Goal: Task Accomplishment & Management: Manage account settings

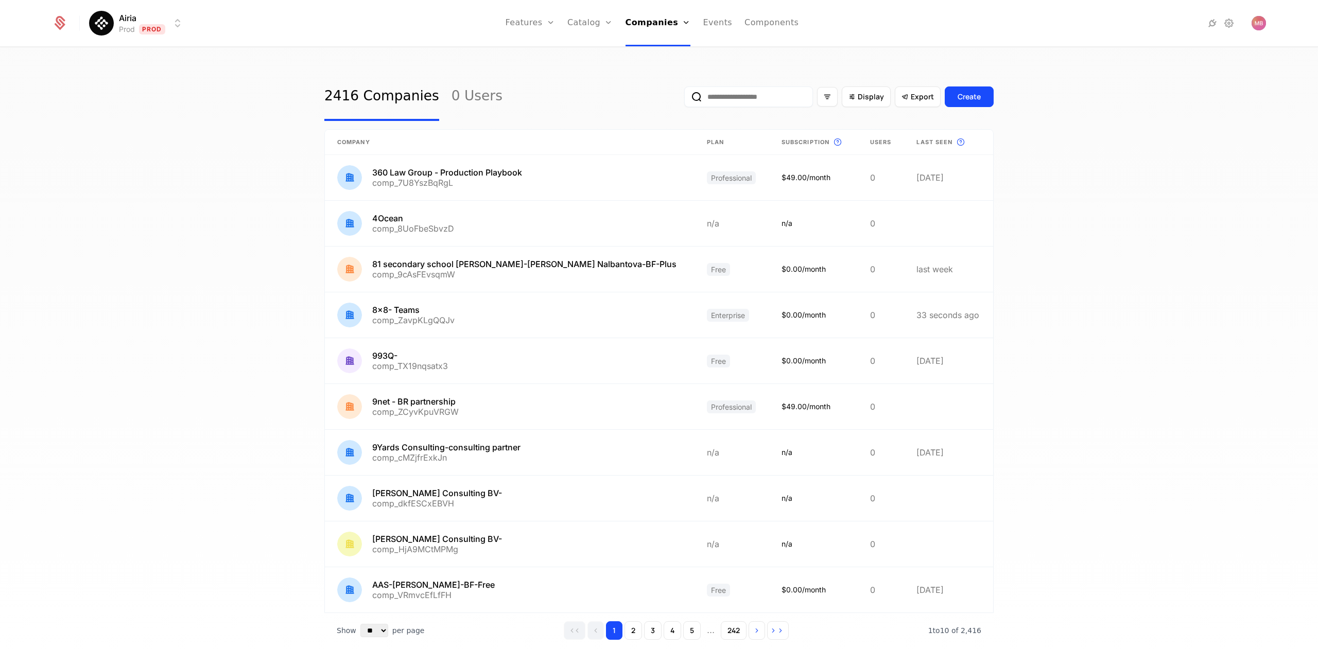
click at [736, 98] on input "email" at bounding box center [748, 96] width 129 height 21
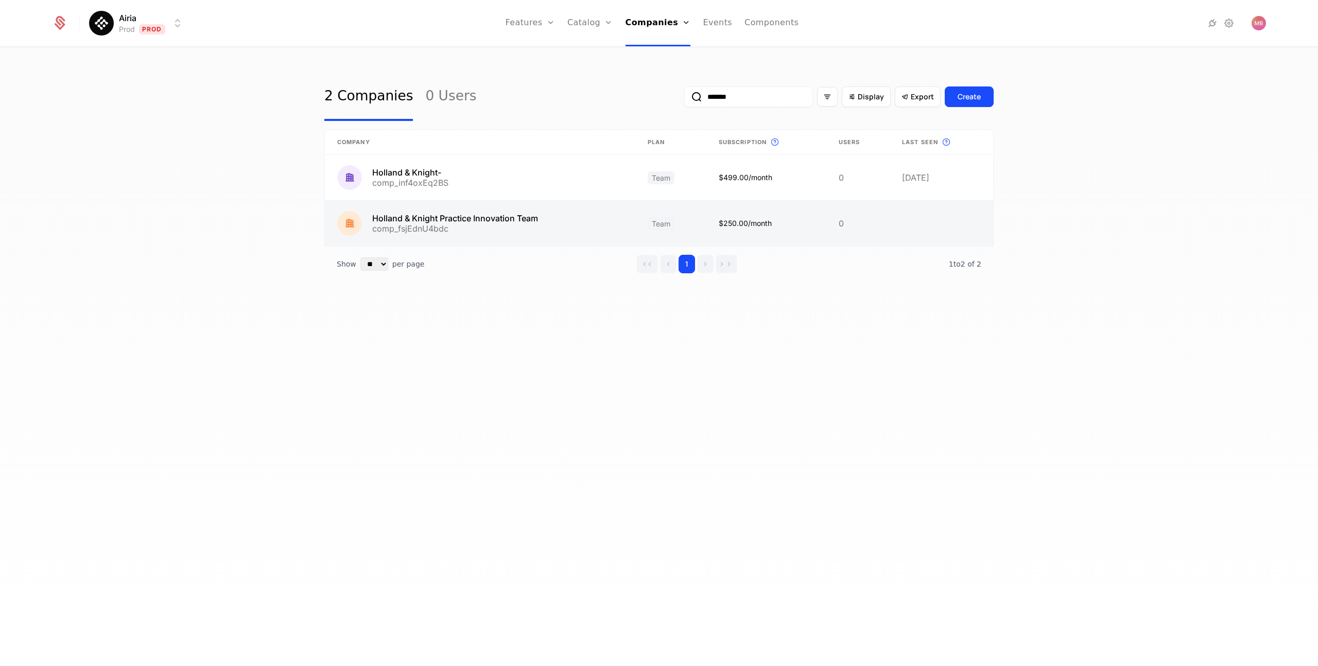
type input "*******"
click at [459, 221] on link at bounding box center [480, 223] width 310 height 45
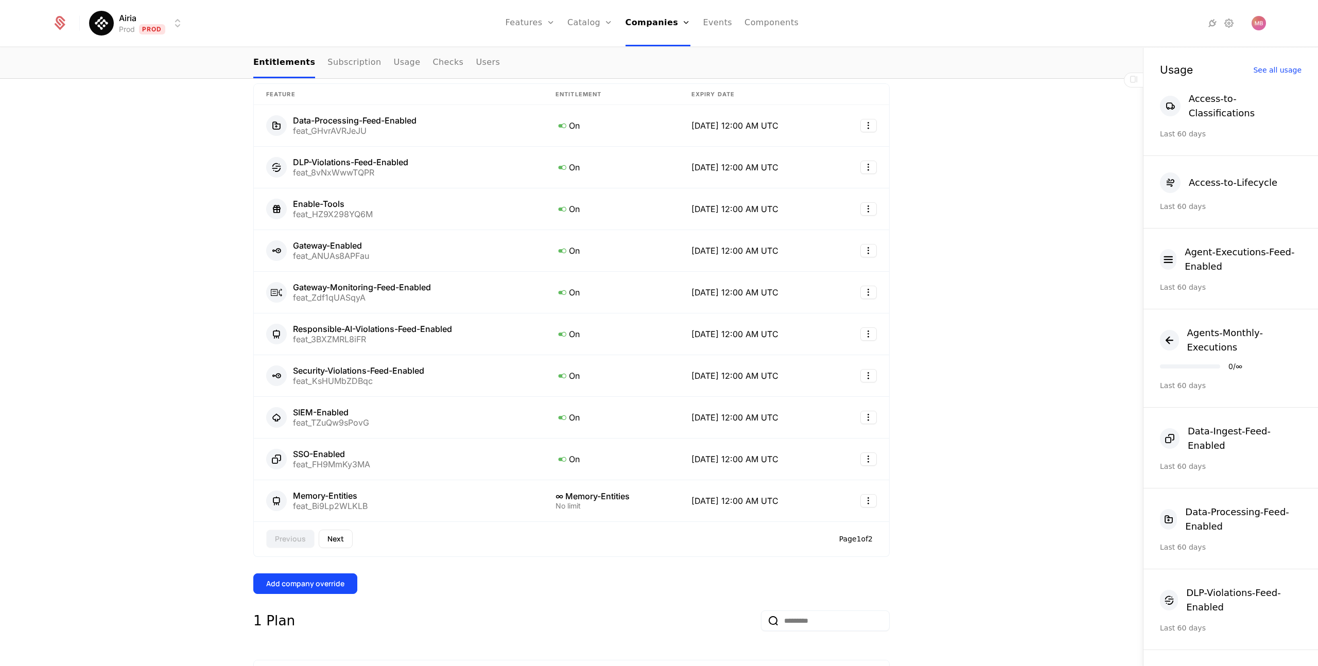
scroll to position [475, 0]
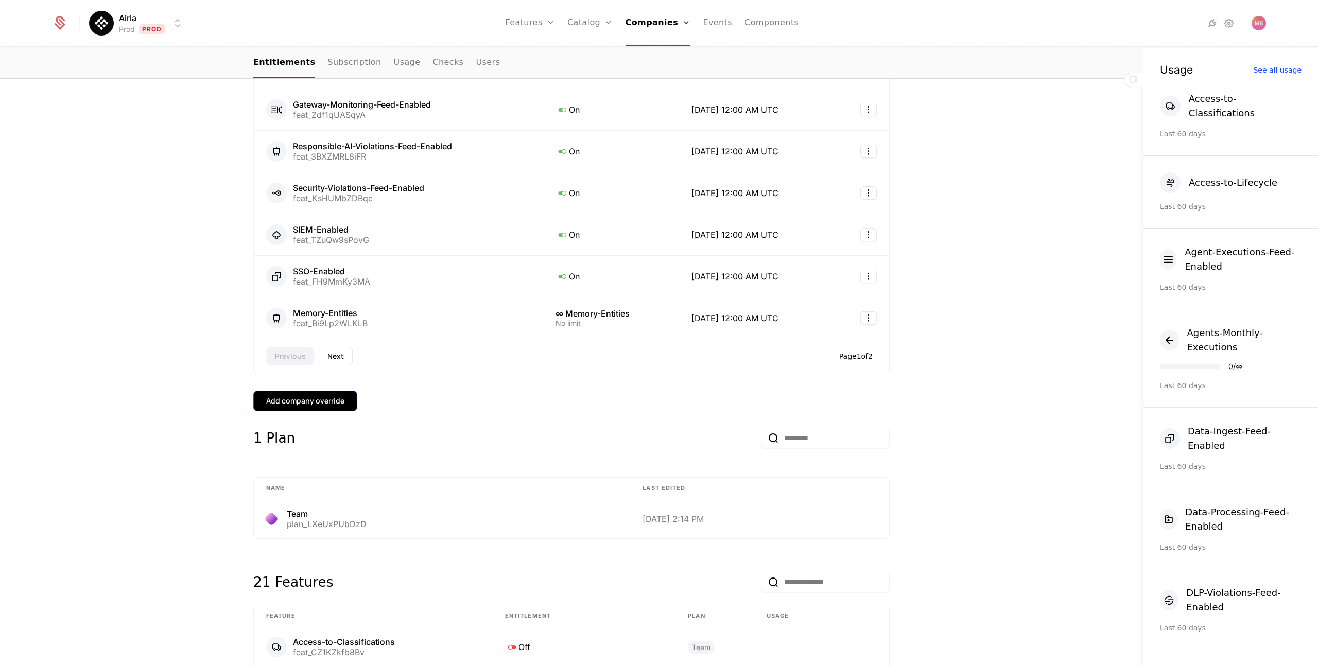
click at [328, 396] on div "Add company override" at bounding box center [305, 401] width 78 height 10
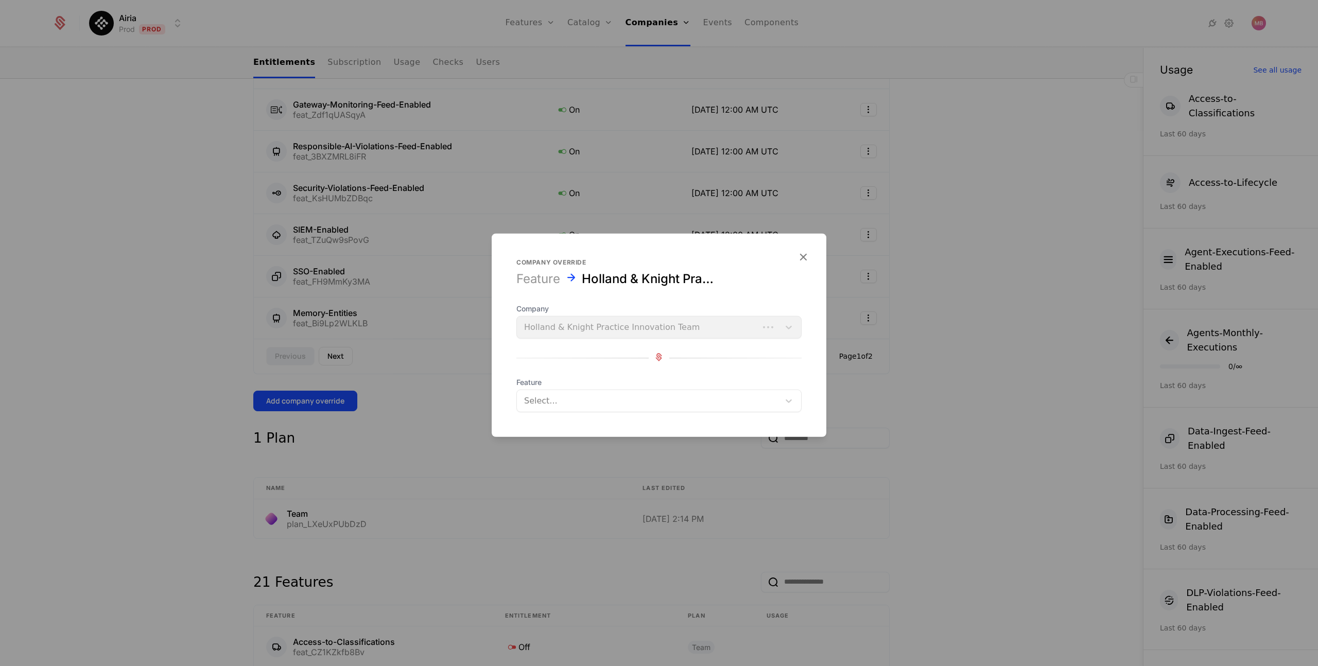
click at [540, 400] on div at bounding box center [648, 401] width 248 height 14
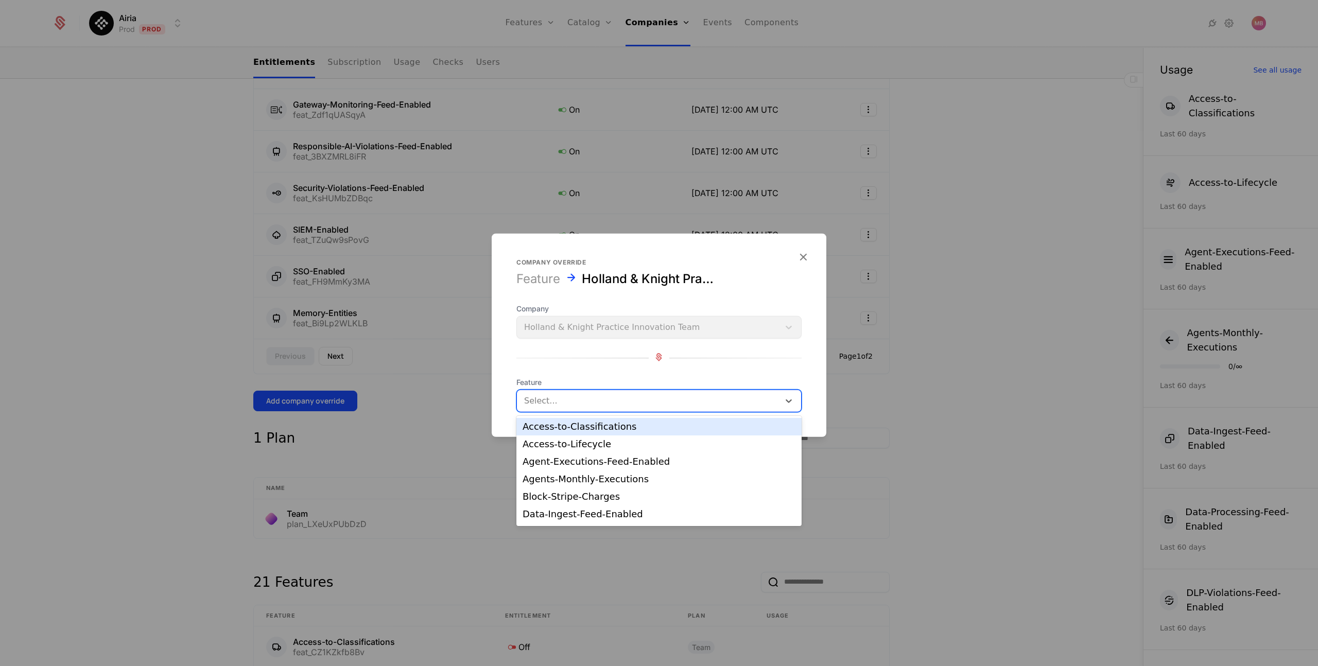
click at [571, 427] on div "Access-to-Classifications" at bounding box center [659, 426] width 273 height 9
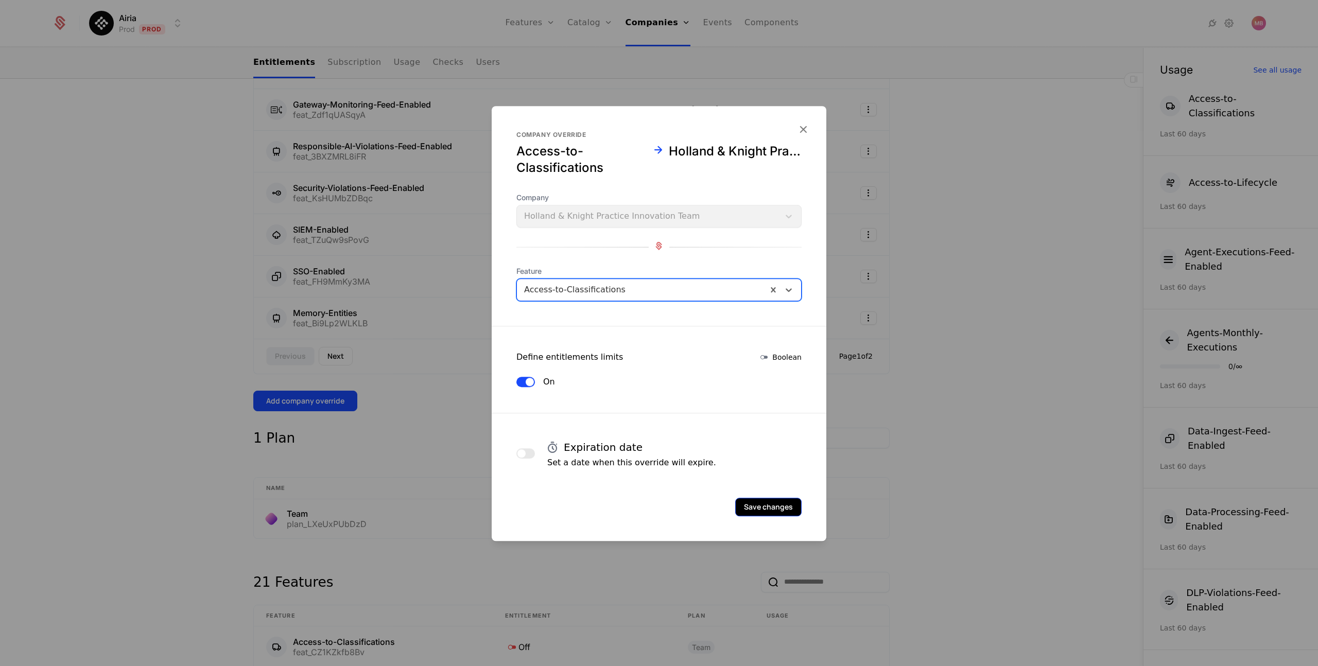
click at [755, 505] on button "Save changes" at bounding box center [768, 507] width 66 height 19
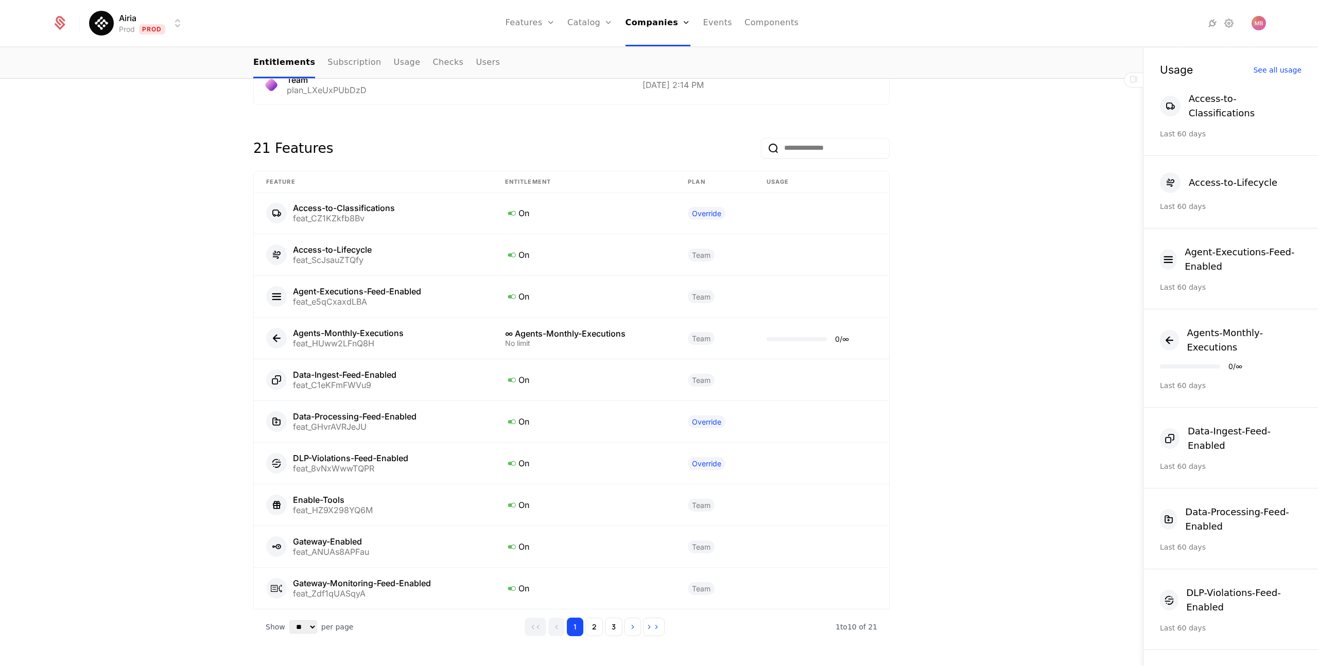
scroll to position [944, 0]
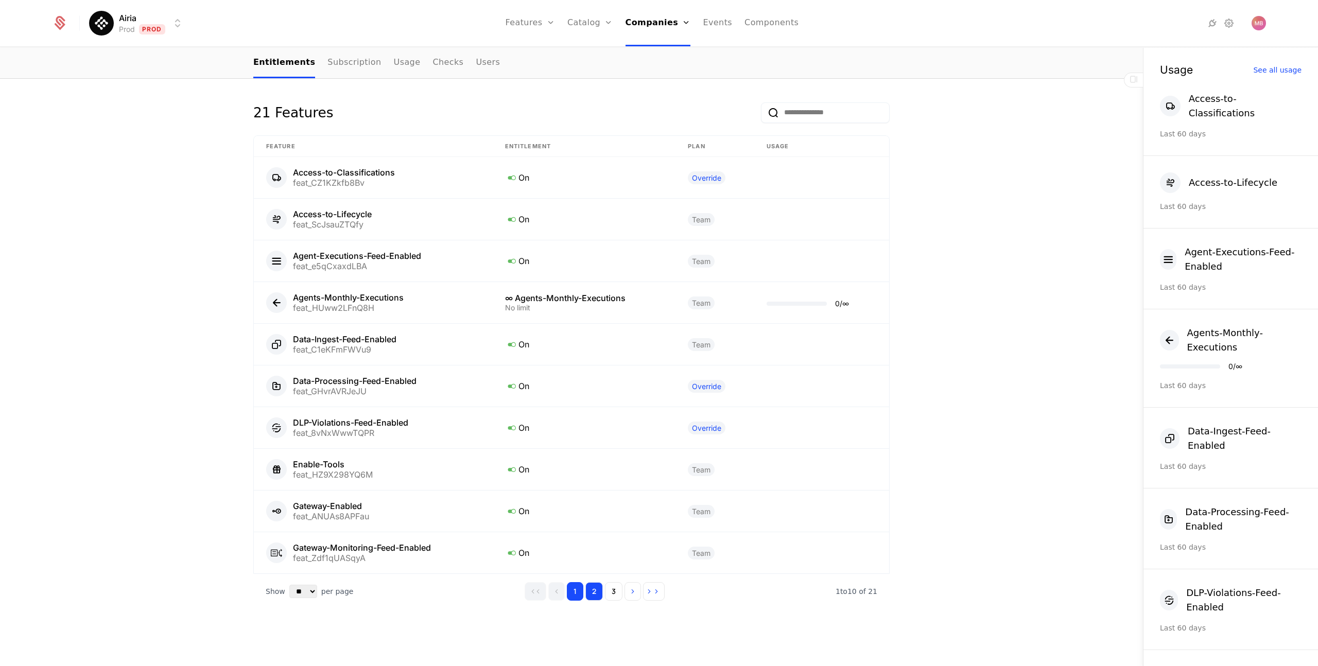
click at [594, 591] on button "2" at bounding box center [594, 591] width 18 height 19
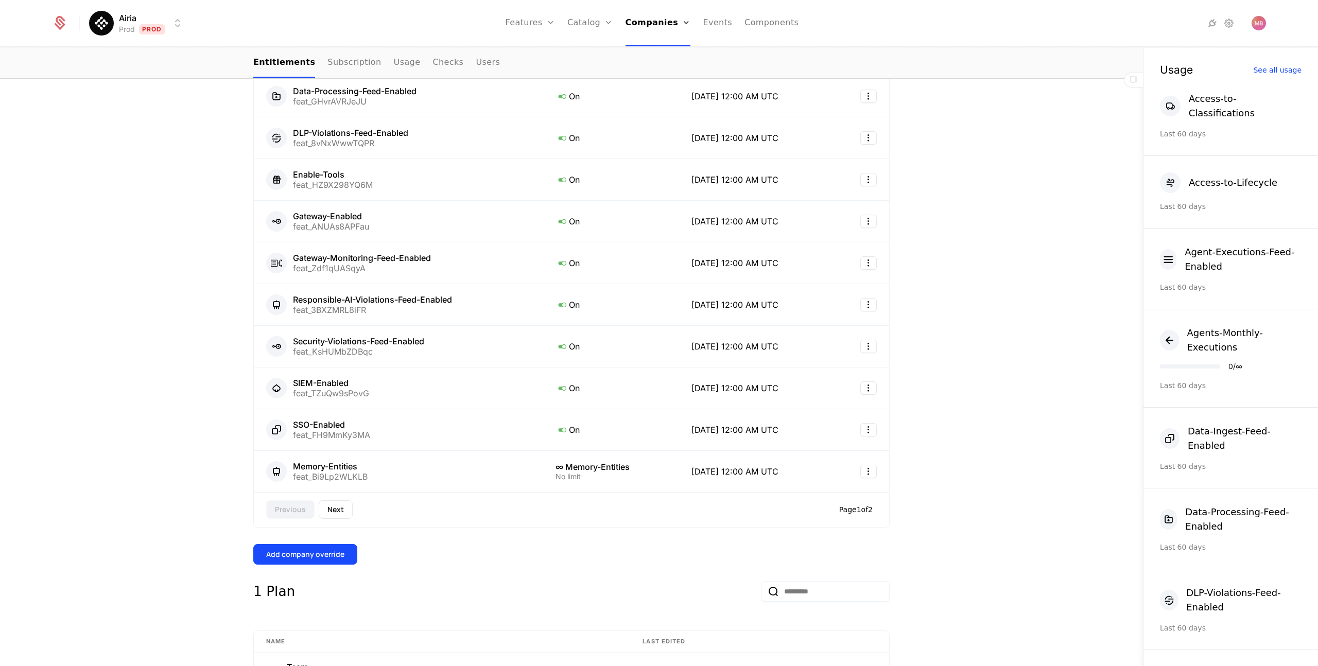
scroll to position [345, 0]
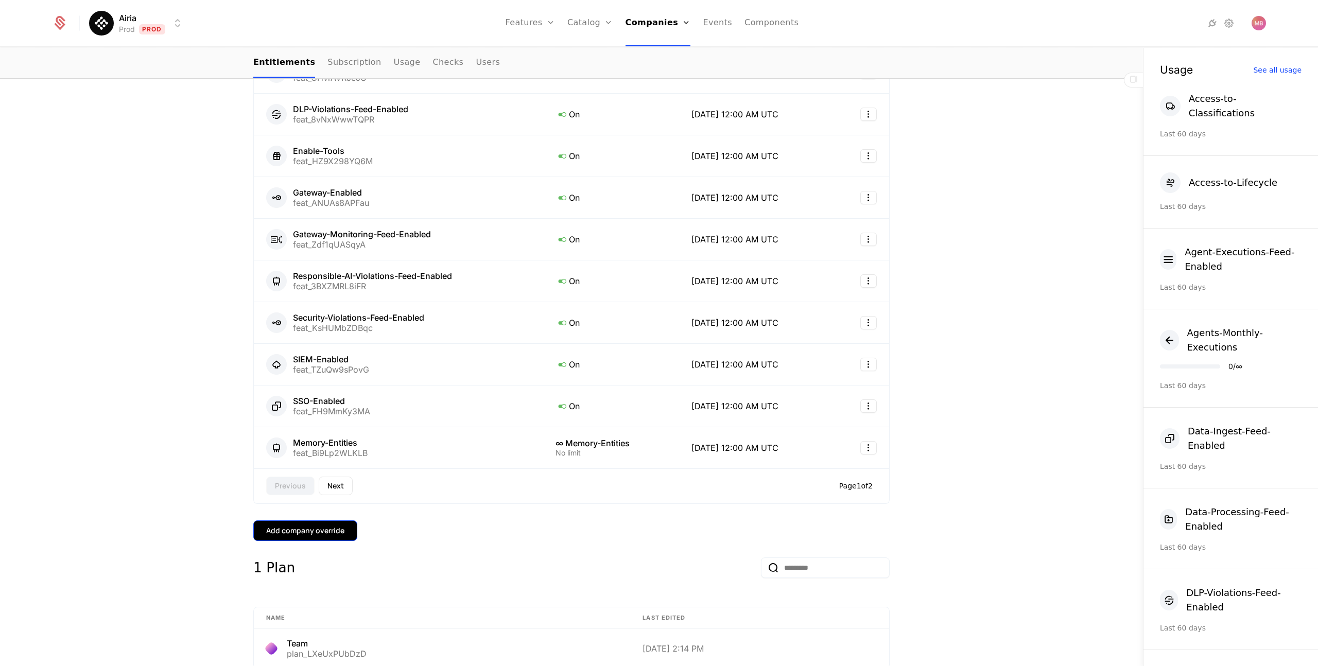
click at [307, 529] on div "Add company override" at bounding box center [305, 531] width 78 height 10
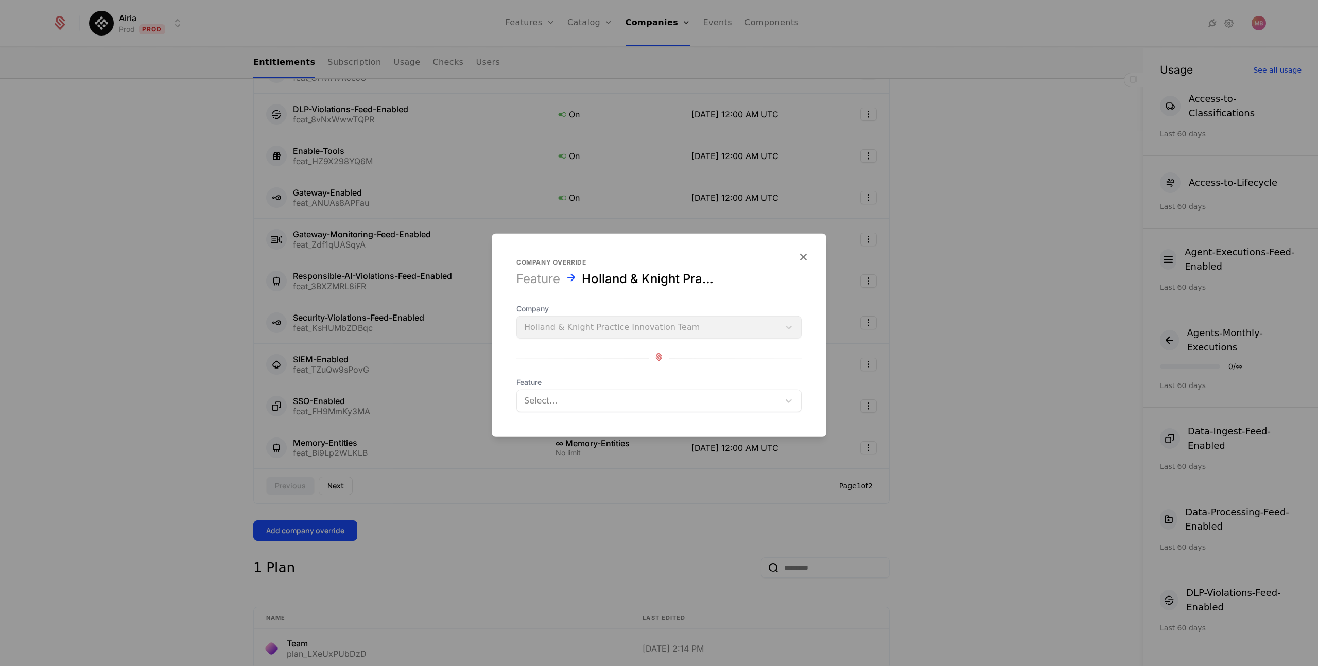
click at [548, 409] on div "Select..." at bounding box center [648, 401] width 263 height 19
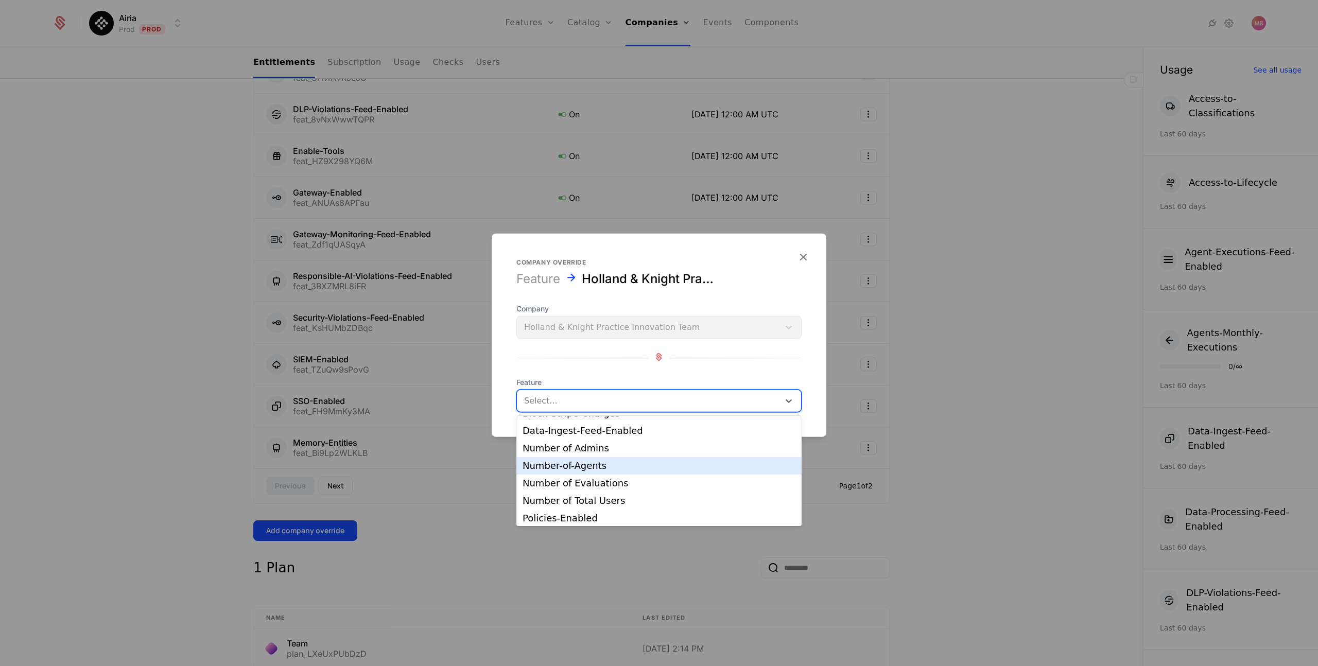
scroll to position [69, 0]
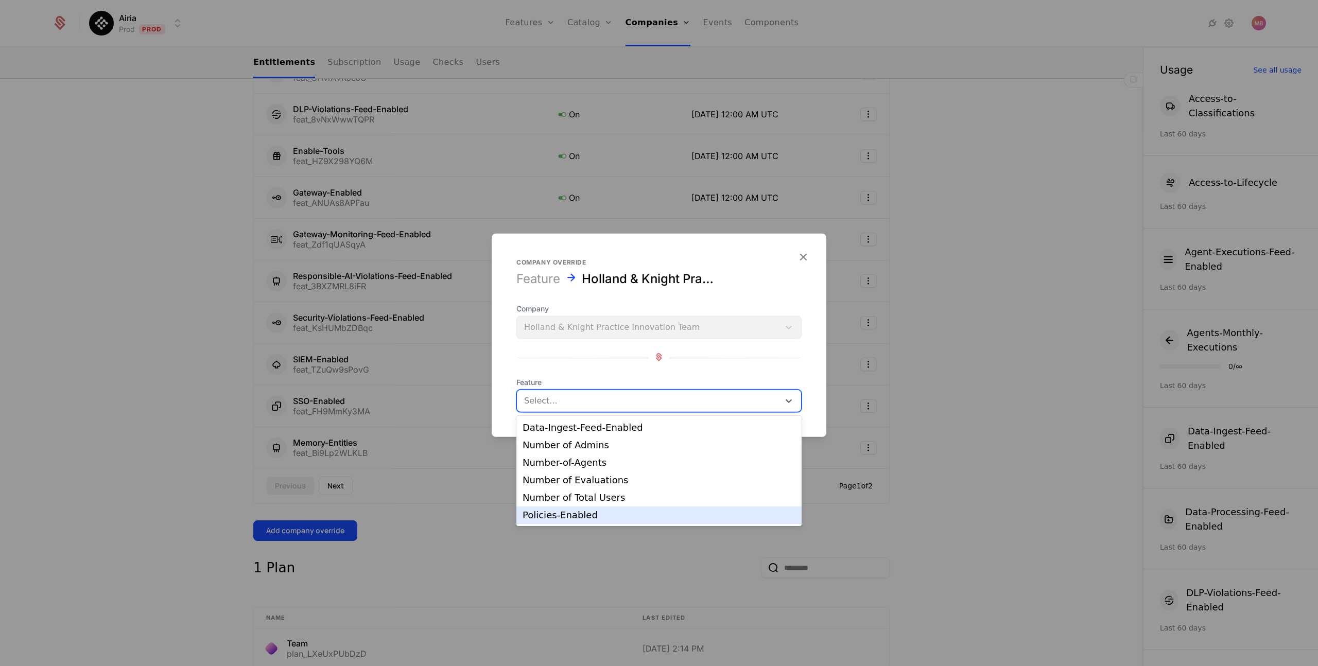
click at [559, 511] on div "Policies-Enabled" at bounding box center [659, 515] width 273 height 9
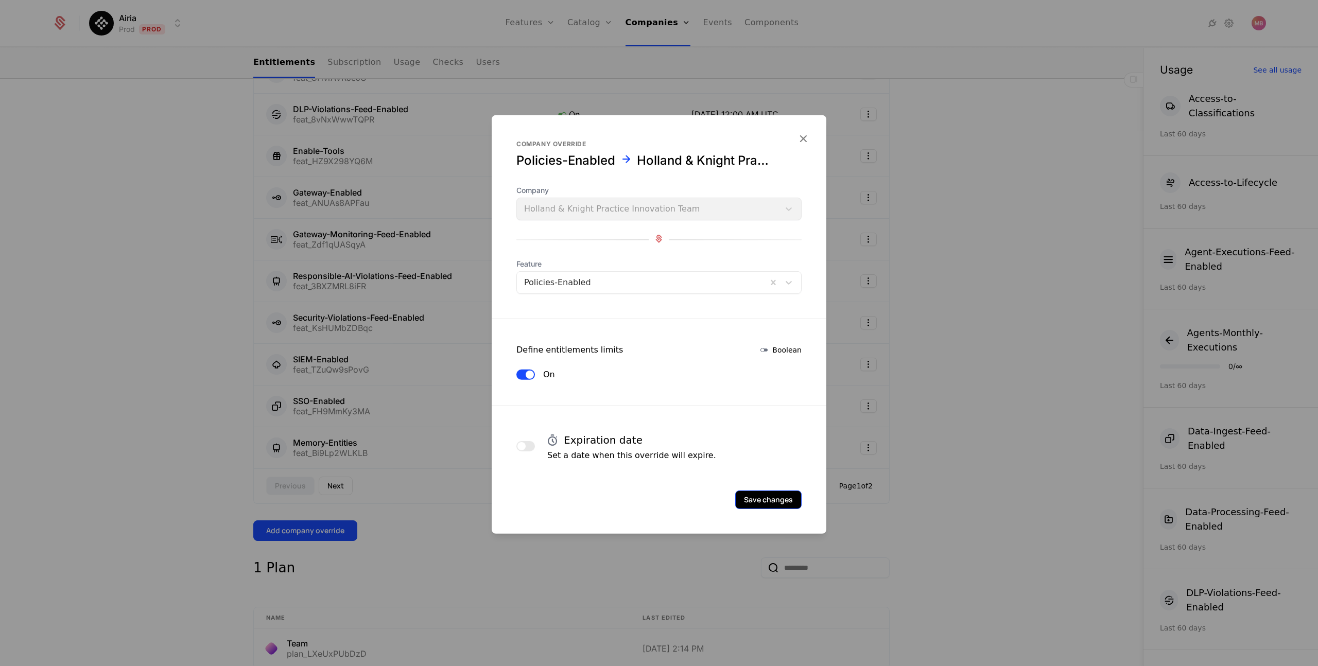
click at [760, 496] on button "Save changes" at bounding box center [768, 500] width 66 height 19
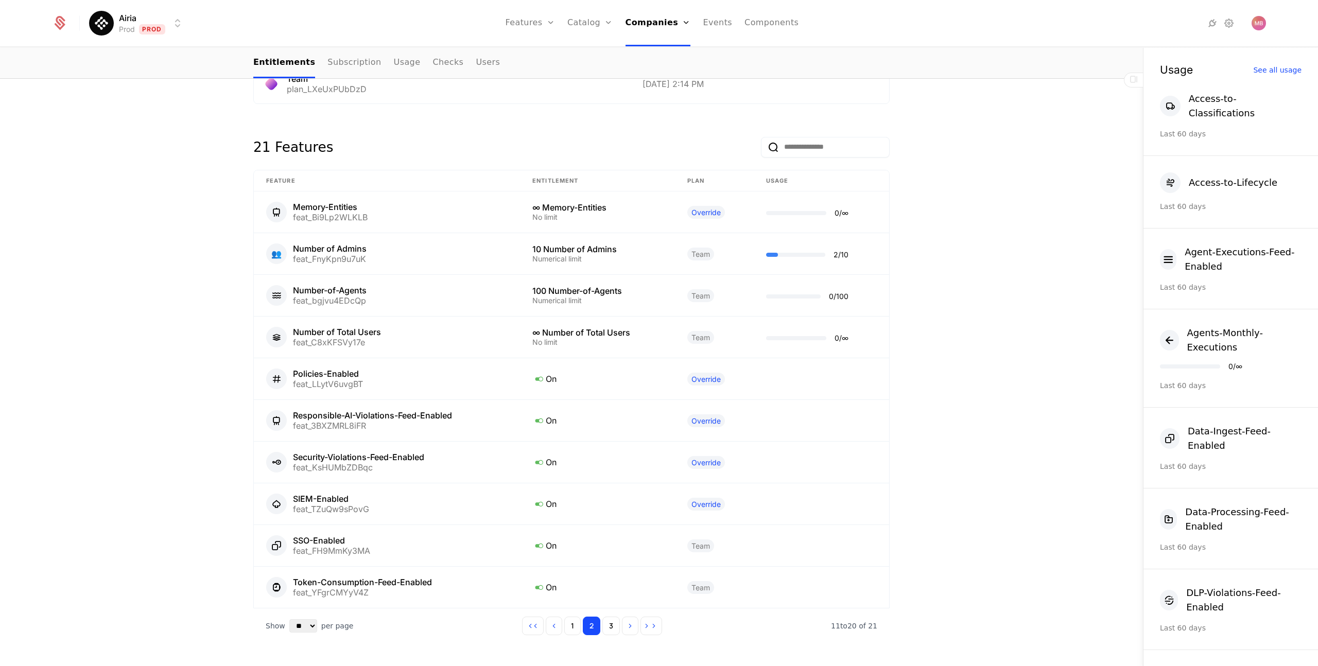
scroll to position [944, 0]
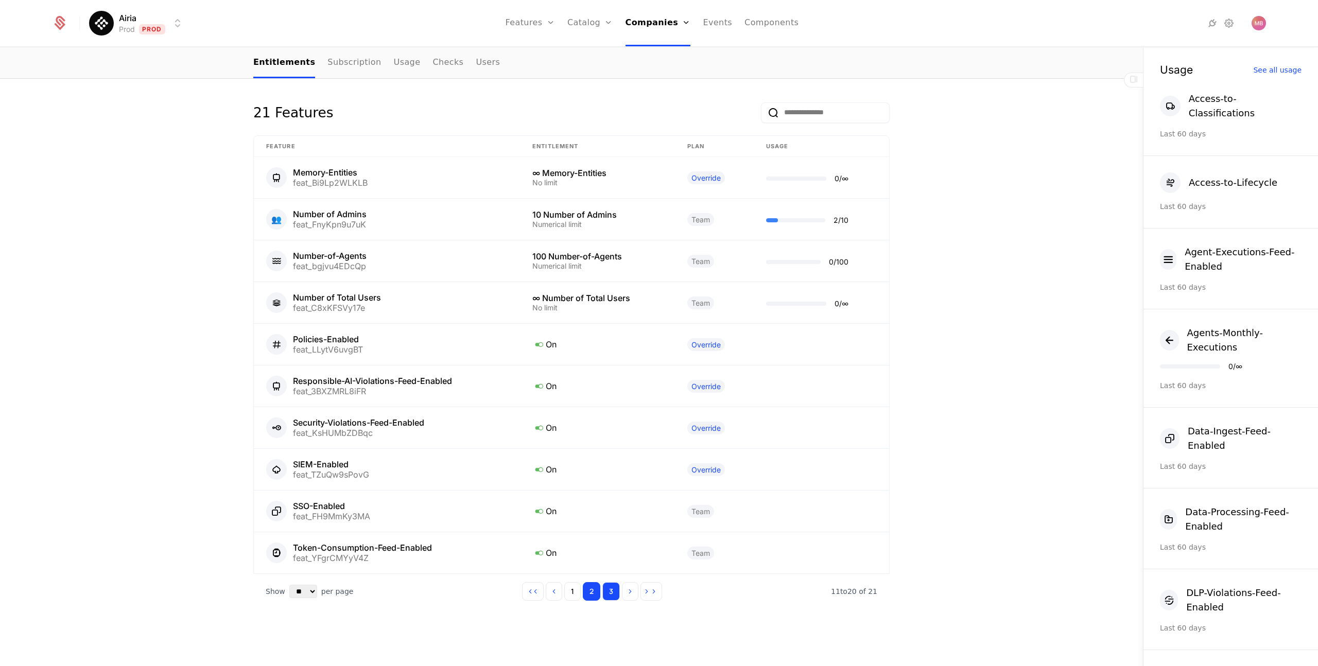
click at [613, 599] on button "3" at bounding box center [611, 591] width 18 height 19
